Goal: Task Accomplishment & Management: Complete application form

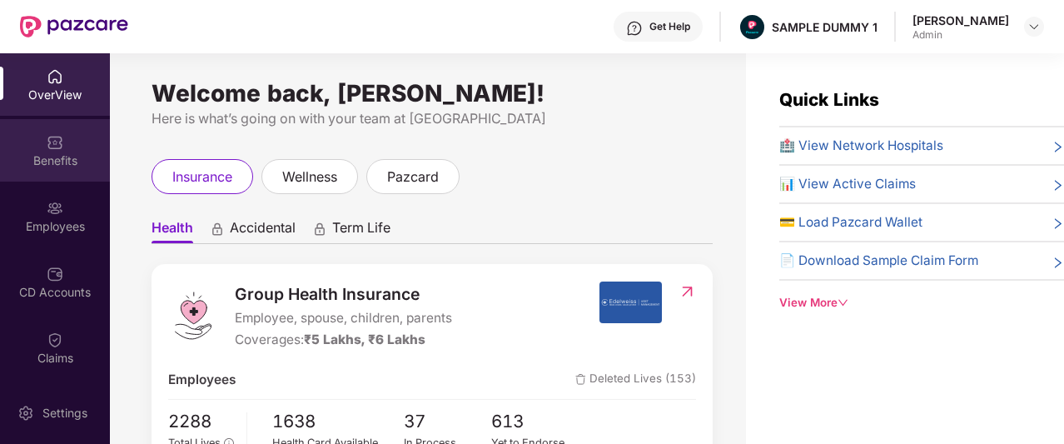
click at [58, 147] on img at bounding box center [55, 142] width 17 height 17
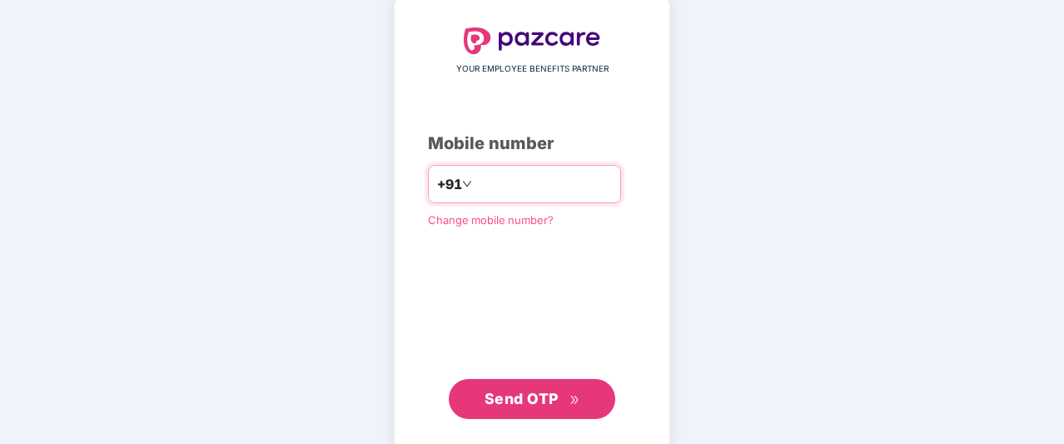
scroll to position [107, 0]
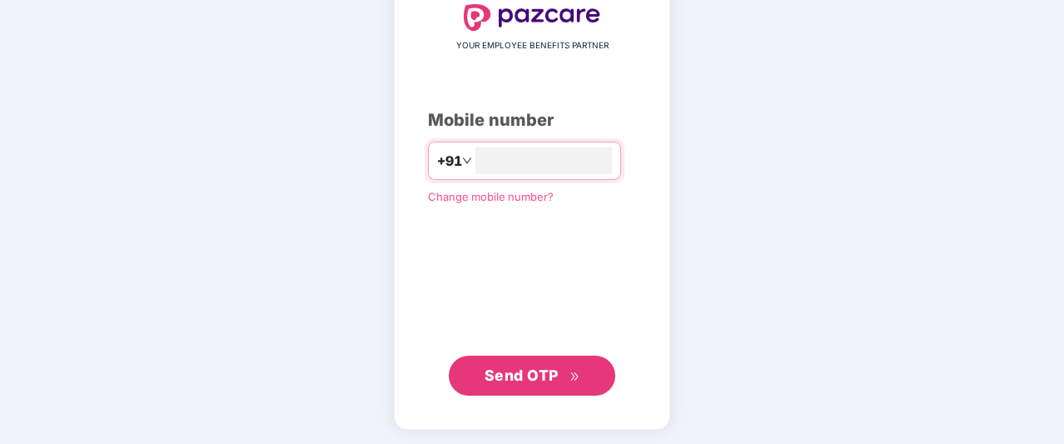
type input "**********"
click at [577, 371] on icon "double-right" at bounding box center [574, 376] width 11 height 11
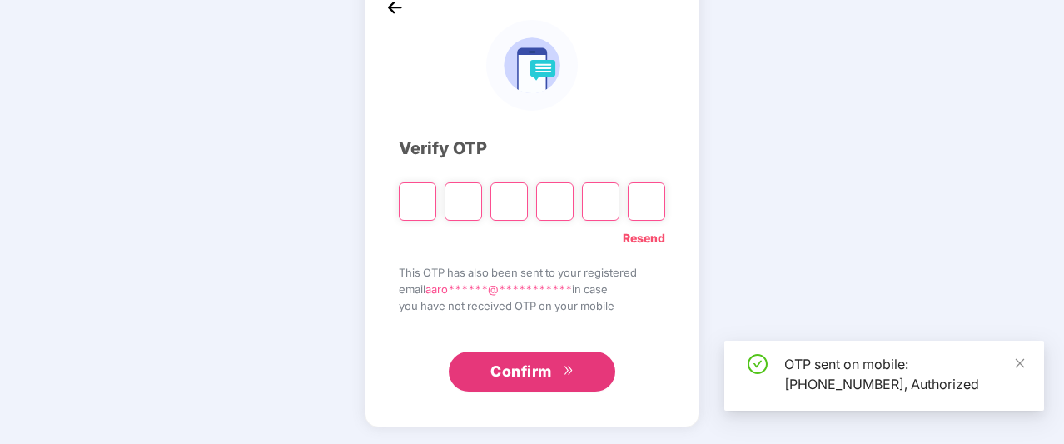
scroll to position [98, 0]
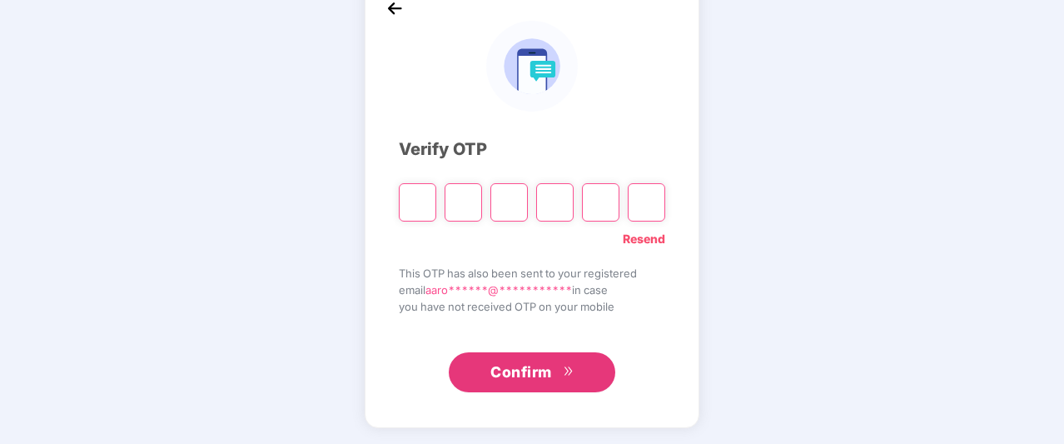
type input "*"
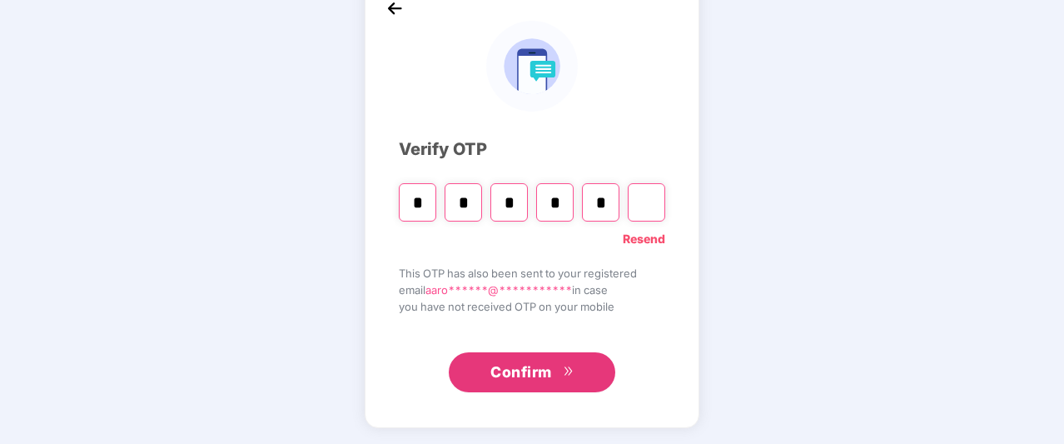
type input "*"
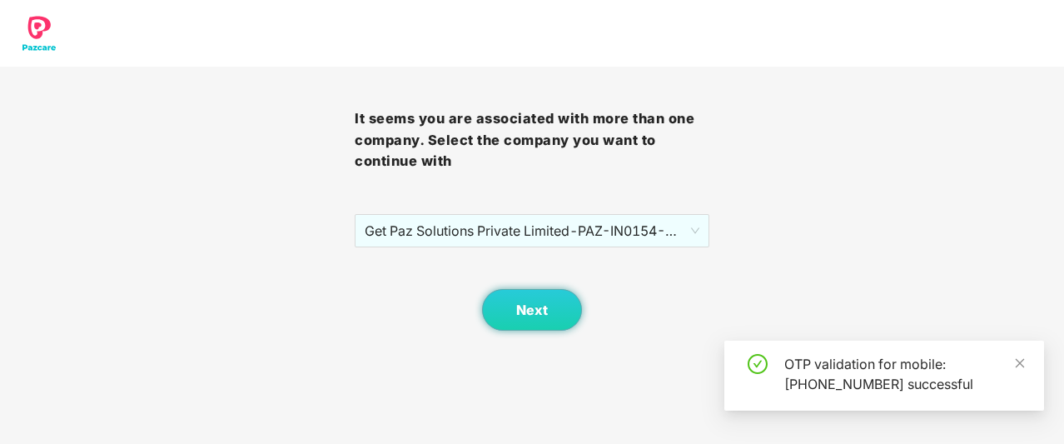
scroll to position [0, 0]
click at [617, 232] on span "Get Paz Solutions Private Limited - PAZ-IN0154 - EMPLOYEE" at bounding box center [532, 231] width 335 height 32
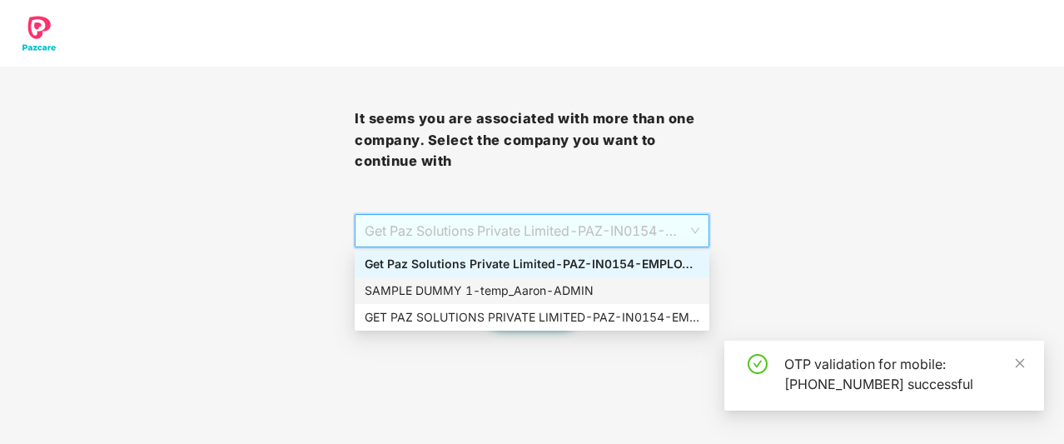
click at [516, 285] on div "SAMPLE DUMMY 1 - [PERSON_NAME]" at bounding box center [532, 290] width 335 height 18
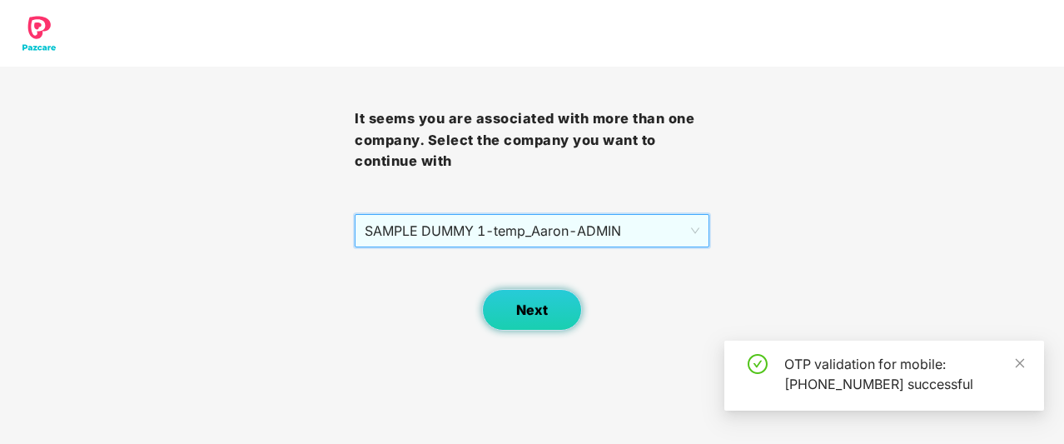
click at [524, 305] on span "Next" at bounding box center [532, 310] width 32 height 16
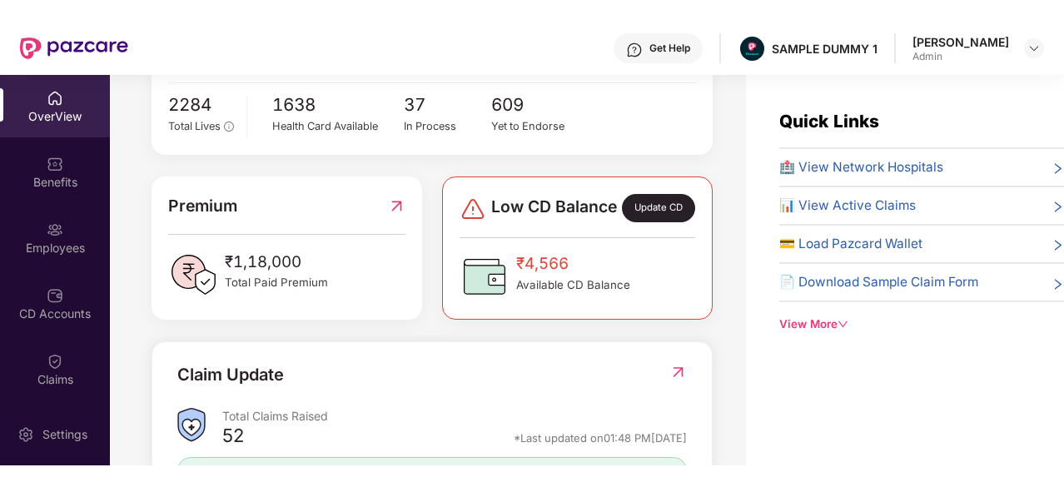
scroll to position [356, 0]
